Goal: Information Seeking & Learning: Learn about a topic

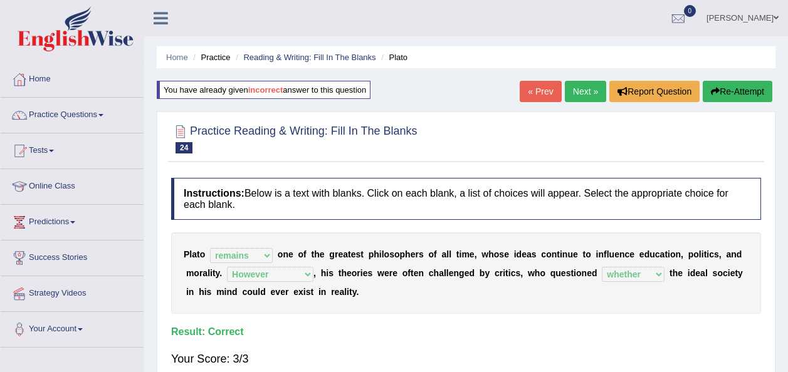
select select "remains"
select select "However"
select select "whether"
click at [596, 83] on link "Next »" at bounding box center [585, 91] width 41 height 21
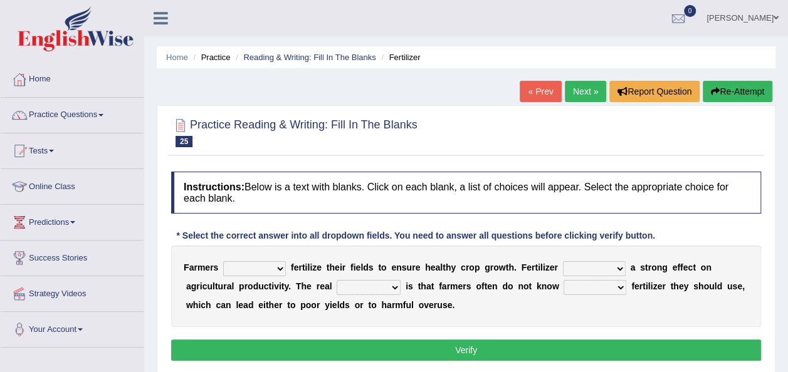
click at [270, 268] on select "must should need can" at bounding box center [254, 268] width 63 height 15
select select "should"
click at [223, 261] on select "must should need can" at bounding box center [254, 268] width 63 height 15
click at [591, 266] on select "has had have having" at bounding box center [594, 268] width 63 height 15
click at [566, 275] on select "has had have having" at bounding box center [594, 268] width 63 height 15
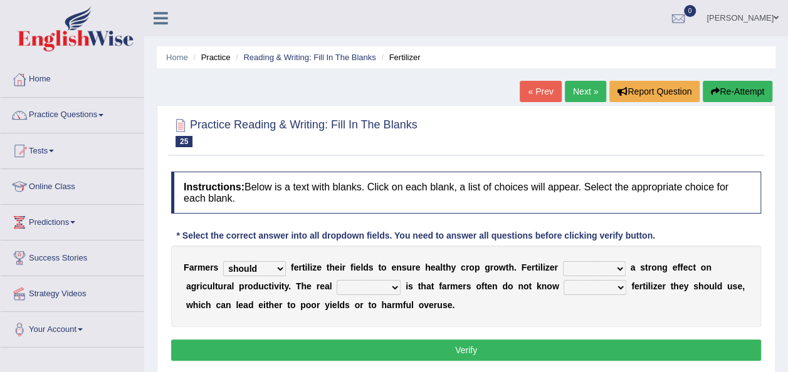
select select "having"
click at [563, 261] on select "has had have having" at bounding box center [594, 268] width 63 height 15
click at [337, 283] on select "problem question conclusion answer" at bounding box center [369, 287] width 64 height 15
select select "conclusion"
click at [337, 280] on select "problem question conclusion answer" at bounding box center [369, 287] width 64 height 15
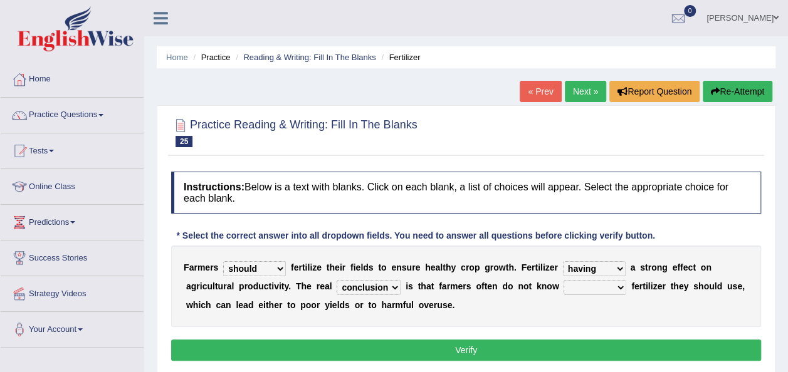
click at [564, 289] on select "how much how many however so much" at bounding box center [595, 287] width 63 height 15
select select "however"
click at [564, 280] on select "how much how many however so much" at bounding box center [595, 287] width 63 height 15
click at [531, 352] on button "Verify" at bounding box center [466, 350] width 590 height 21
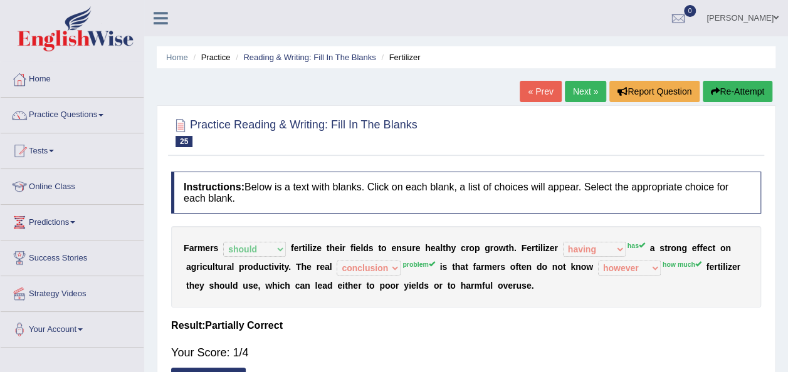
click at [739, 98] on button "Re-Attempt" at bounding box center [738, 91] width 70 height 21
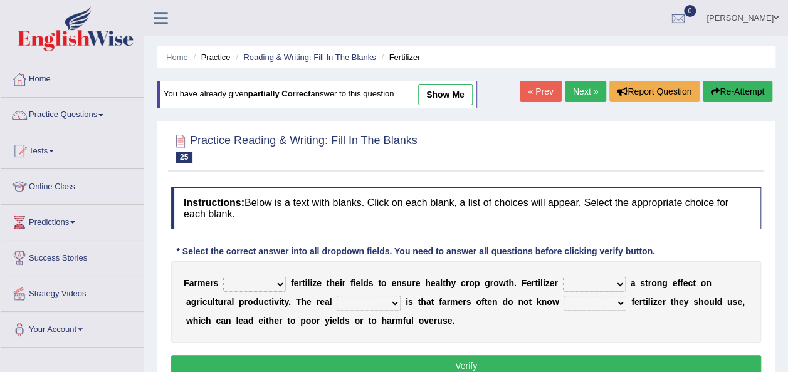
click at [267, 277] on select "must should need can" at bounding box center [254, 284] width 63 height 15
select select "should"
click at [223, 277] on select "must should need can" at bounding box center [254, 284] width 63 height 15
click at [563, 285] on select "has had have having" at bounding box center [594, 284] width 63 height 15
select select "has"
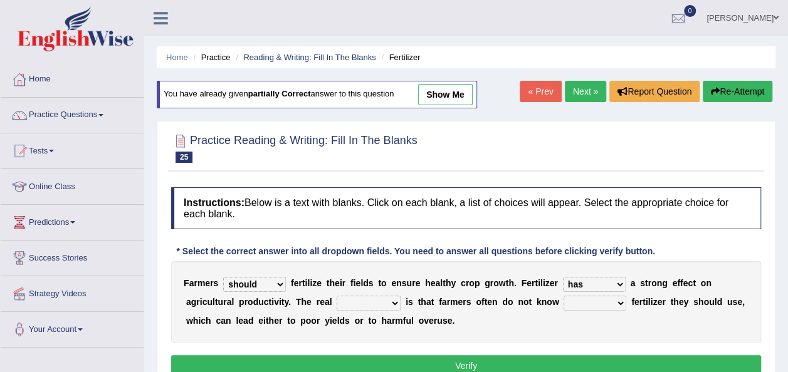
click at [563, 277] on select "has had have having" at bounding box center [594, 284] width 63 height 15
click at [337, 297] on select "problem question conclusion answer" at bounding box center [369, 303] width 64 height 15
select select "problem"
click at [337, 296] on select "problem question conclusion answer" at bounding box center [369, 303] width 64 height 15
click at [564, 303] on select "how much how many however so much" at bounding box center [595, 303] width 63 height 15
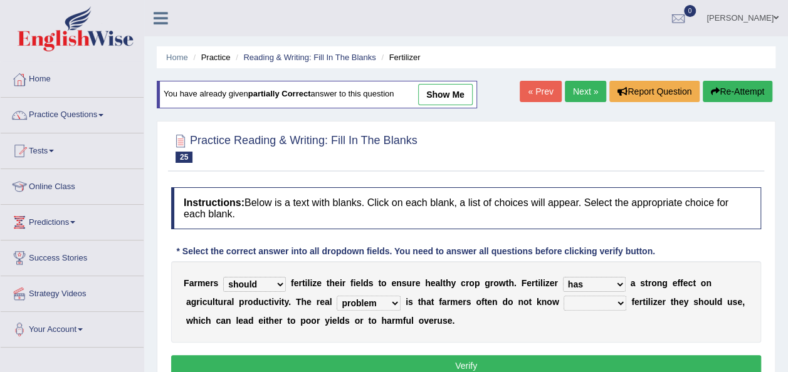
select select "how much"
click at [564, 296] on select "how much how many however so much" at bounding box center [595, 303] width 63 height 15
click at [512, 371] on button "Verify" at bounding box center [466, 366] width 590 height 21
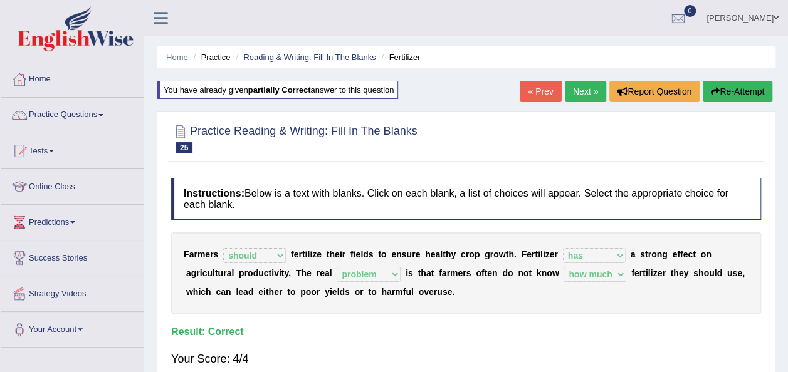
click at [586, 91] on link "Next »" at bounding box center [585, 91] width 41 height 21
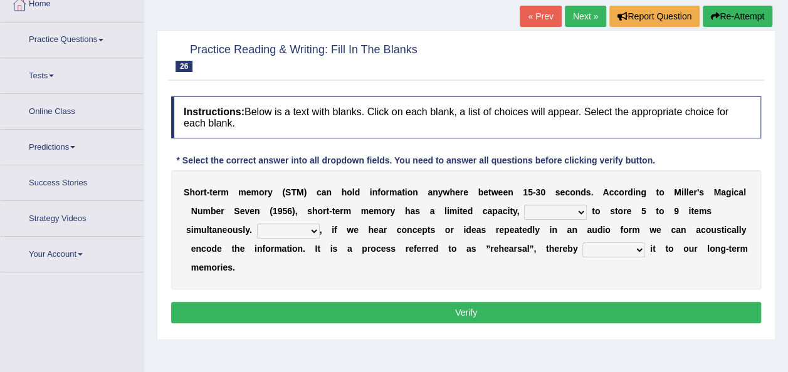
scroll to position [78, 0]
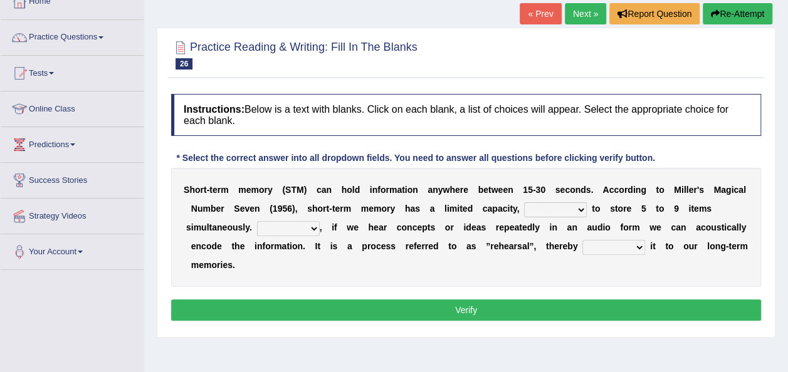
click at [549, 211] on select "being able is able be able unable" at bounding box center [555, 210] width 63 height 15
select select "unable"
click at [524, 203] on select "being able is able be able unable" at bounding box center [555, 210] width 63 height 15
click at [301, 226] on select "However So Moreover Therefore" at bounding box center [288, 228] width 63 height 15
select select "However"
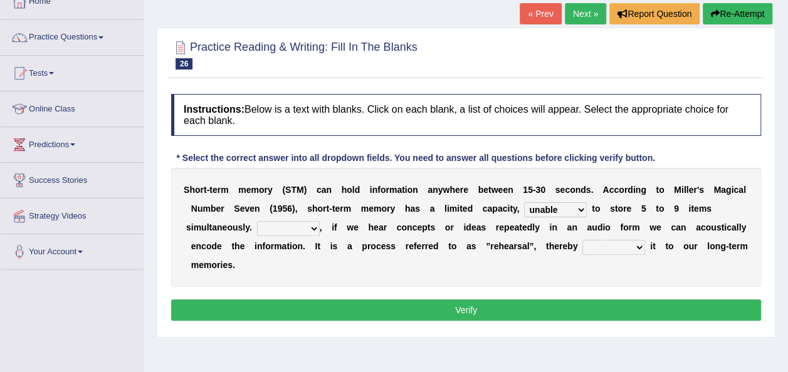
click at [257, 221] on select "However So Moreover Therefore" at bounding box center [288, 228] width 63 height 15
click at [601, 245] on select "commit commits commiting commited" at bounding box center [614, 247] width 63 height 15
select select "commited"
click at [583, 240] on select "commit commits commiting commited" at bounding box center [614, 247] width 63 height 15
click at [598, 303] on button "Verify" at bounding box center [466, 310] width 590 height 21
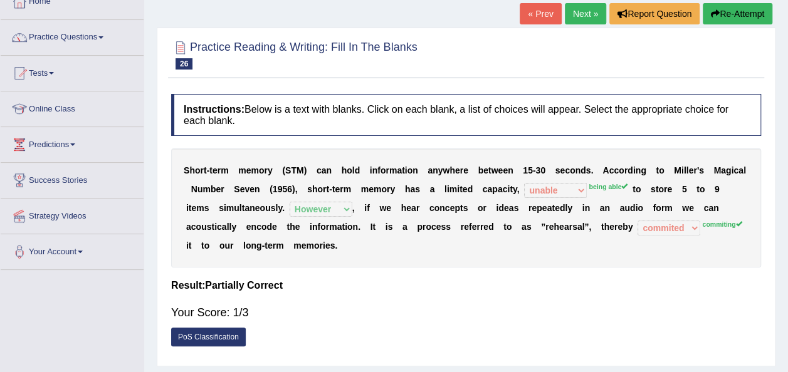
drag, startPoint x: 504, startPoint y: 126, endPoint x: -3, endPoint y: 377, distance: 565.0
click at [0, 295] on html "Toggle navigation Home Practice Questions Speaking Practice Read Aloud Repeat S…" at bounding box center [394, 108] width 788 height 372
click at [589, 21] on link "Next »" at bounding box center [585, 13] width 41 height 21
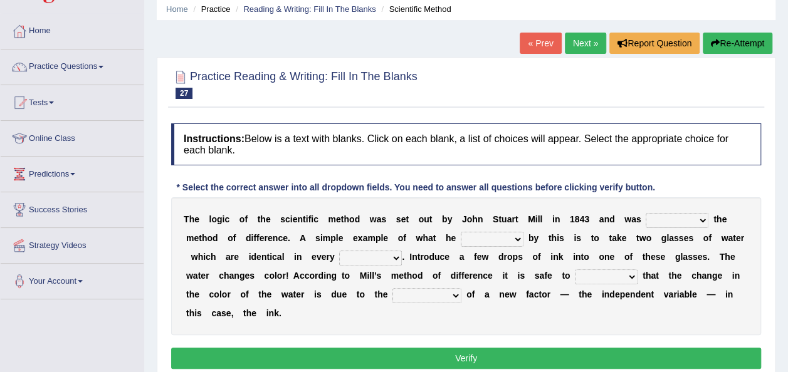
scroll to position [50, 0]
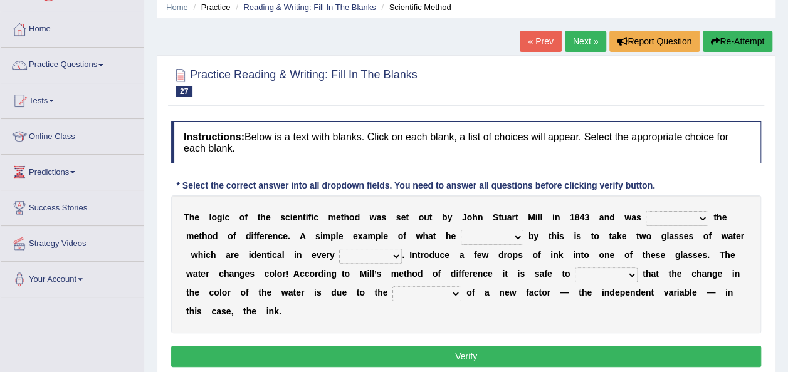
click at [656, 216] on select "pointed claimed demanded named" at bounding box center [677, 218] width 63 height 15
select select "pointed"
click at [646, 211] on select "pointed claimed demanded named" at bounding box center [677, 218] width 63 height 15
click at [463, 238] on select "capped charged found meant" at bounding box center [492, 237] width 63 height 15
click at [412, 250] on b "n" at bounding box center [415, 255] width 6 height 10
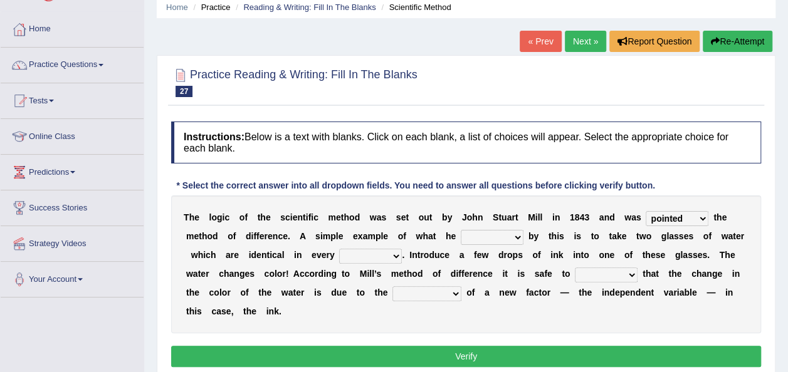
click at [461, 235] on select "capped charged found meant" at bounding box center [492, 237] width 63 height 15
select select "capped"
click at [461, 230] on select "capped charged found meant" at bounding box center [492, 237] width 63 height 15
click at [339, 256] on select "thought identity measure respect" at bounding box center [370, 256] width 63 height 15
click at [339, 249] on select "thought identity measure respect" at bounding box center [370, 256] width 63 height 15
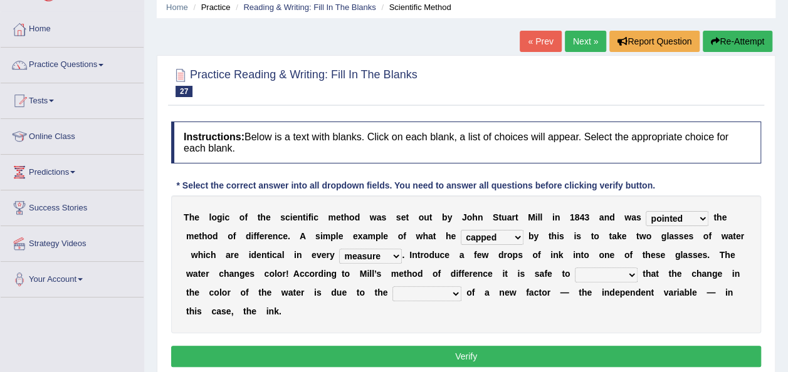
click at [339, 256] on select "thought identity measure respect" at bounding box center [370, 256] width 63 height 15
select select "identity"
click at [339, 249] on select "thought identity measure respect" at bounding box center [370, 256] width 63 height 15
click at [575, 278] on select "assume discuss prefer acclaim" at bounding box center [606, 275] width 63 height 15
select select "prefer"
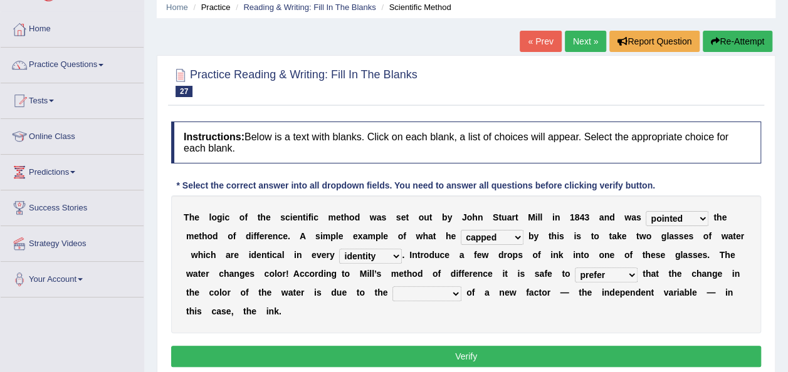
click at [575, 268] on select "assume discuss prefer acclaim" at bounding box center [606, 275] width 63 height 15
click at [483, 346] on button "Verify" at bounding box center [466, 356] width 590 height 21
click at [393, 289] on select "introduction magnitude preparation purification" at bounding box center [427, 294] width 69 height 15
select select "preparation"
click at [393, 287] on select "introduction magnitude preparation purification" at bounding box center [427, 294] width 69 height 15
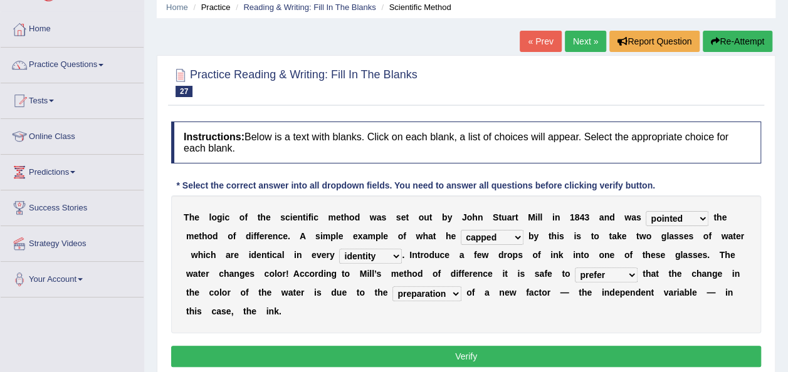
click at [300, 346] on button "Verify" at bounding box center [466, 356] width 590 height 21
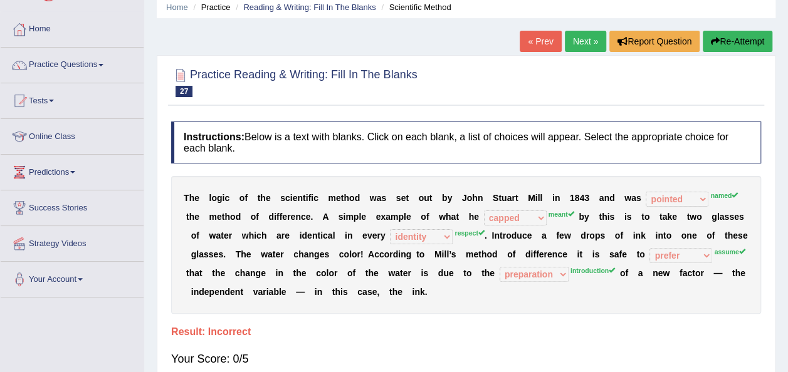
scroll to position [0, 0]
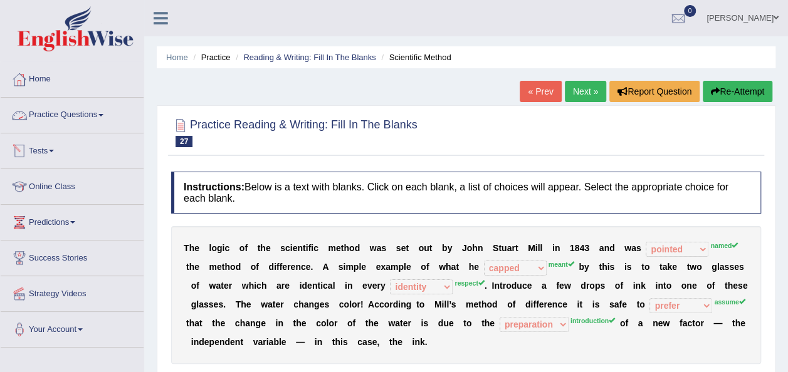
click at [92, 119] on link "Practice Questions" at bounding box center [72, 113] width 143 height 31
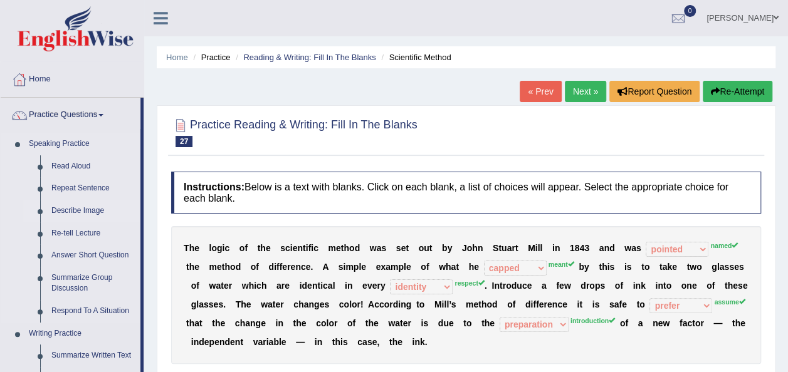
click at [77, 208] on link "Describe Image" at bounding box center [93, 211] width 95 height 23
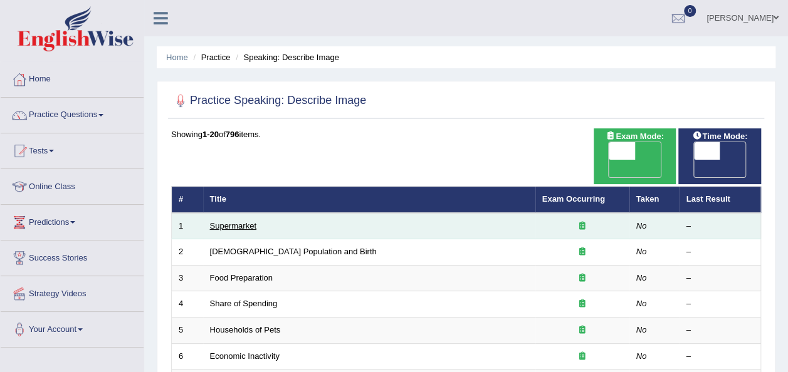
click at [226, 221] on link "Supermarket" at bounding box center [233, 225] width 46 height 9
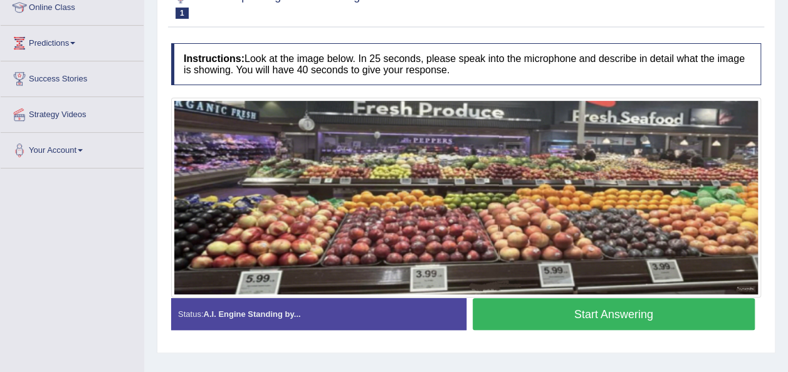
scroll to position [201, 0]
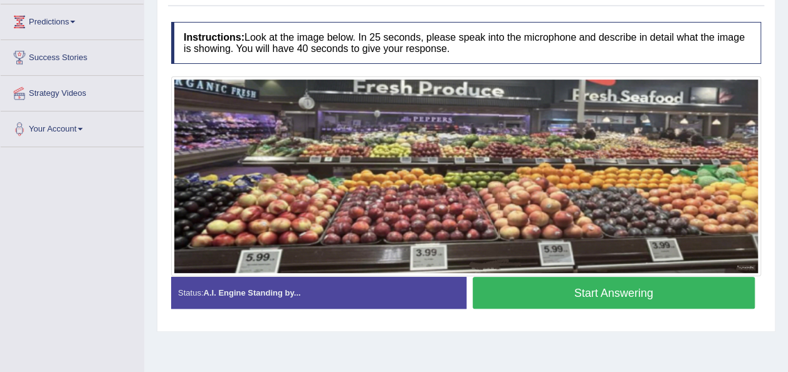
click at [576, 293] on button "Start Answering" at bounding box center [614, 293] width 283 height 32
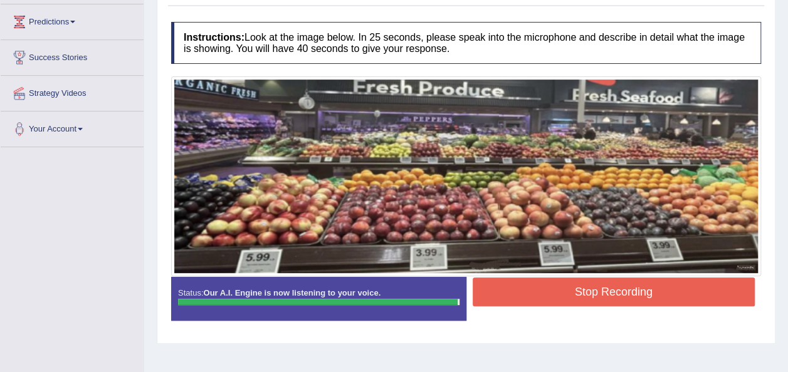
click at [593, 290] on button "Stop Recording" at bounding box center [614, 292] width 283 height 29
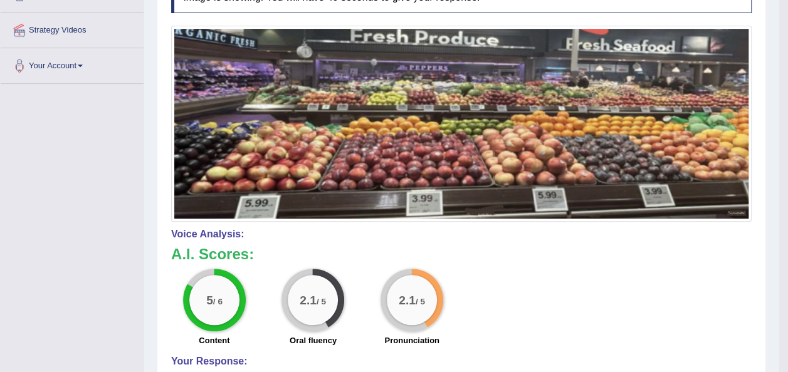
scroll to position [0, 0]
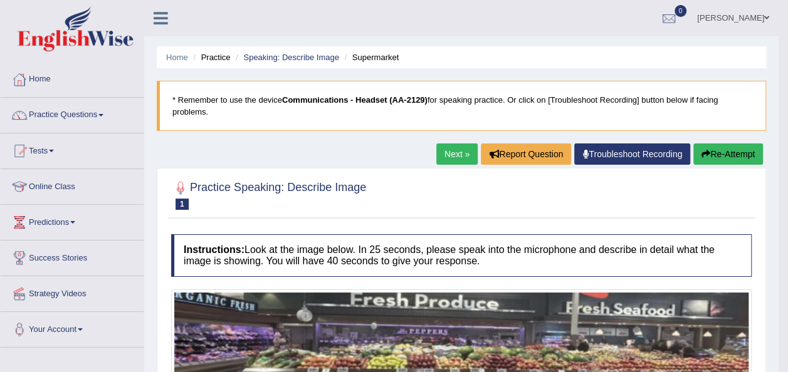
click at [452, 150] on link "Next »" at bounding box center [456, 154] width 41 height 21
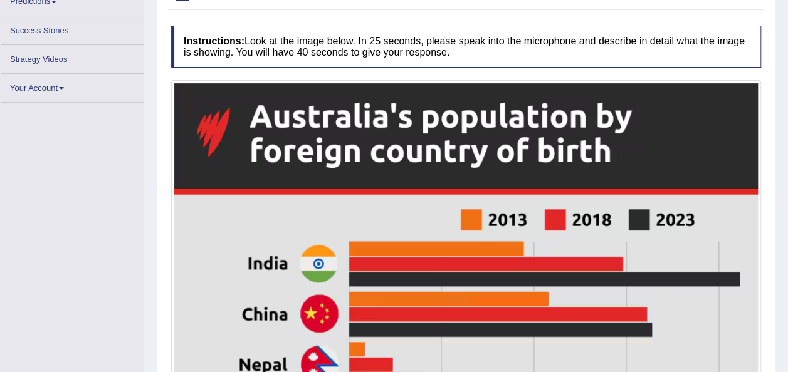
scroll to position [221, 0]
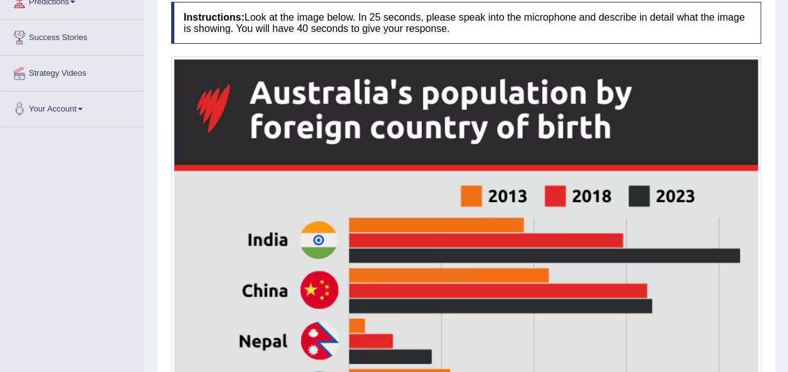
drag, startPoint x: 679, startPoint y: 122, endPoint x: 798, endPoint y: 104, distance: 119.9
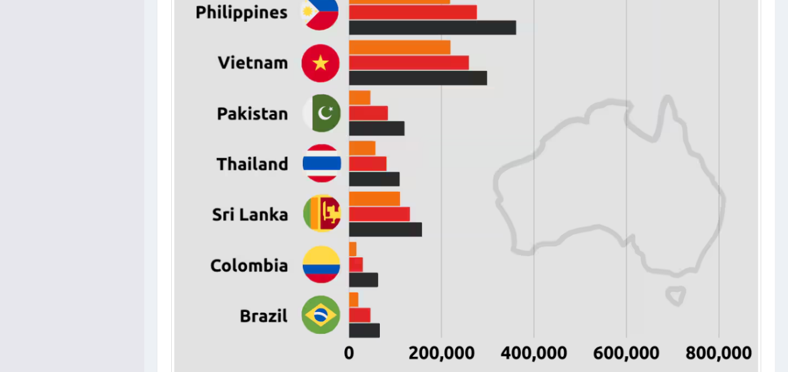
scroll to position [665, 0]
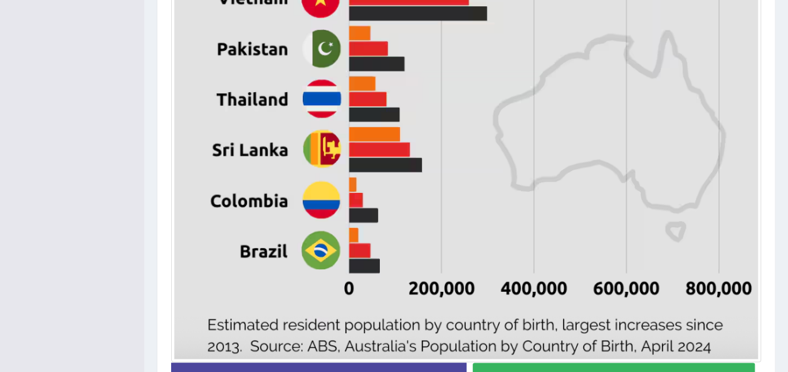
click at [686, 364] on button "Start Answering" at bounding box center [614, 379] width 283 height 32
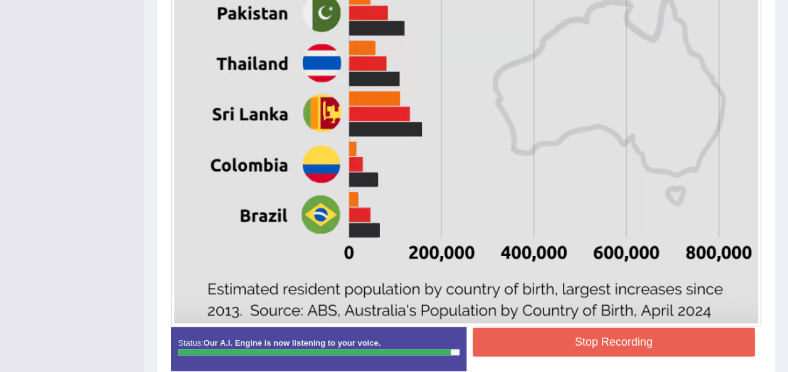
scroll to position [762, 0]
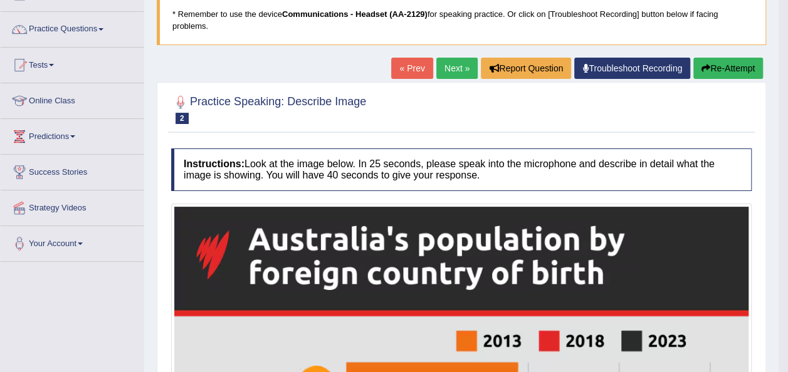
scroll to position [85, 0]
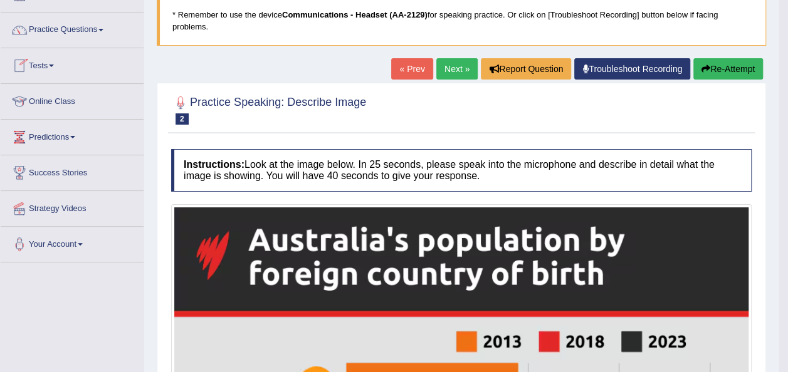
click at [25, 60] on div at bounding box center [19, 65] width 19 height 19
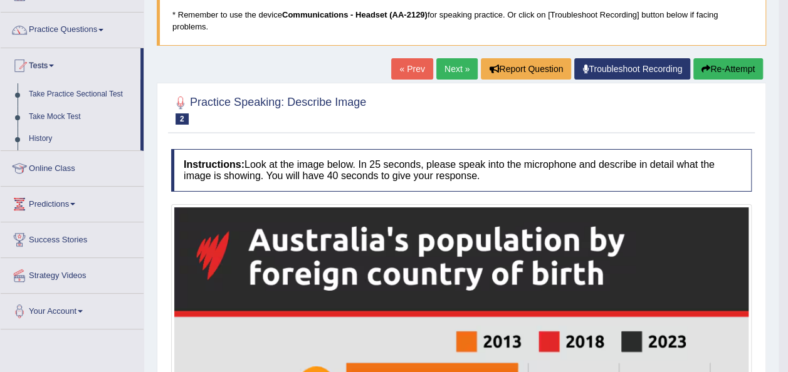
scroll to position [0, 0]
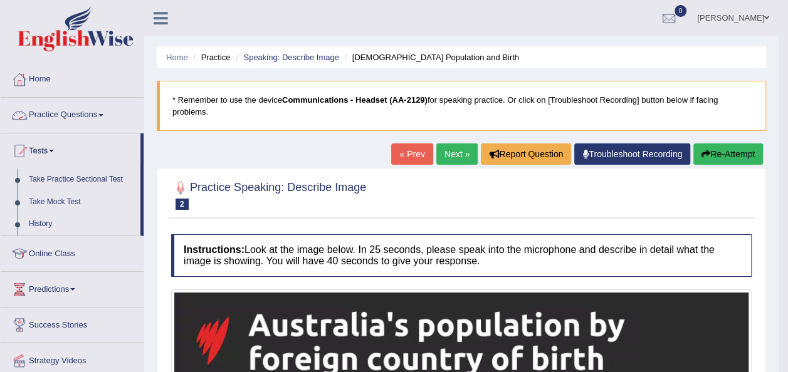
click at [57, 114] on link "Practice Questions" at bounding box center [72, 113] width 143 height 31
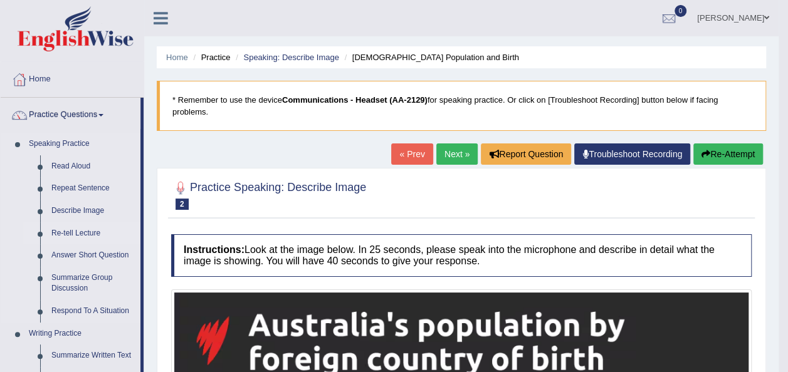
click at [86, 233] on link "Re-tell Lecture" at bounding box center [93, 234] width 95 height 23
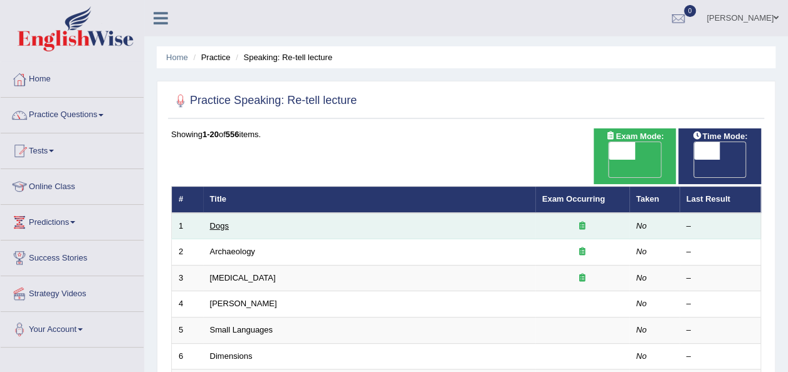
click at [213, 221] on link "Dogs" at bounding box center [219, 225] width 19 height 9
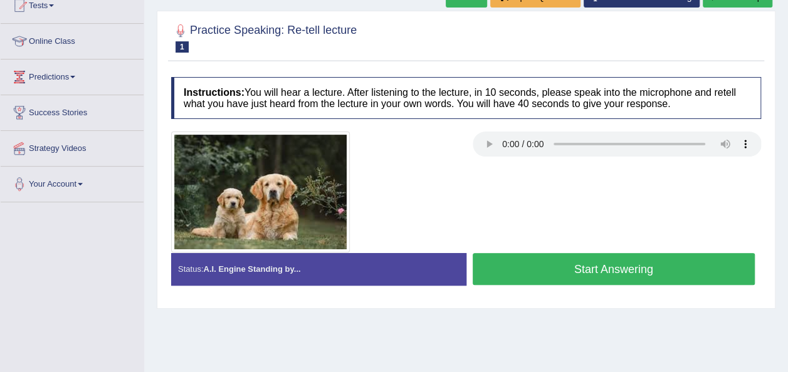
scroll to position [150, 0]
